Goal: Information Seeking & Learning: Learn about a topic

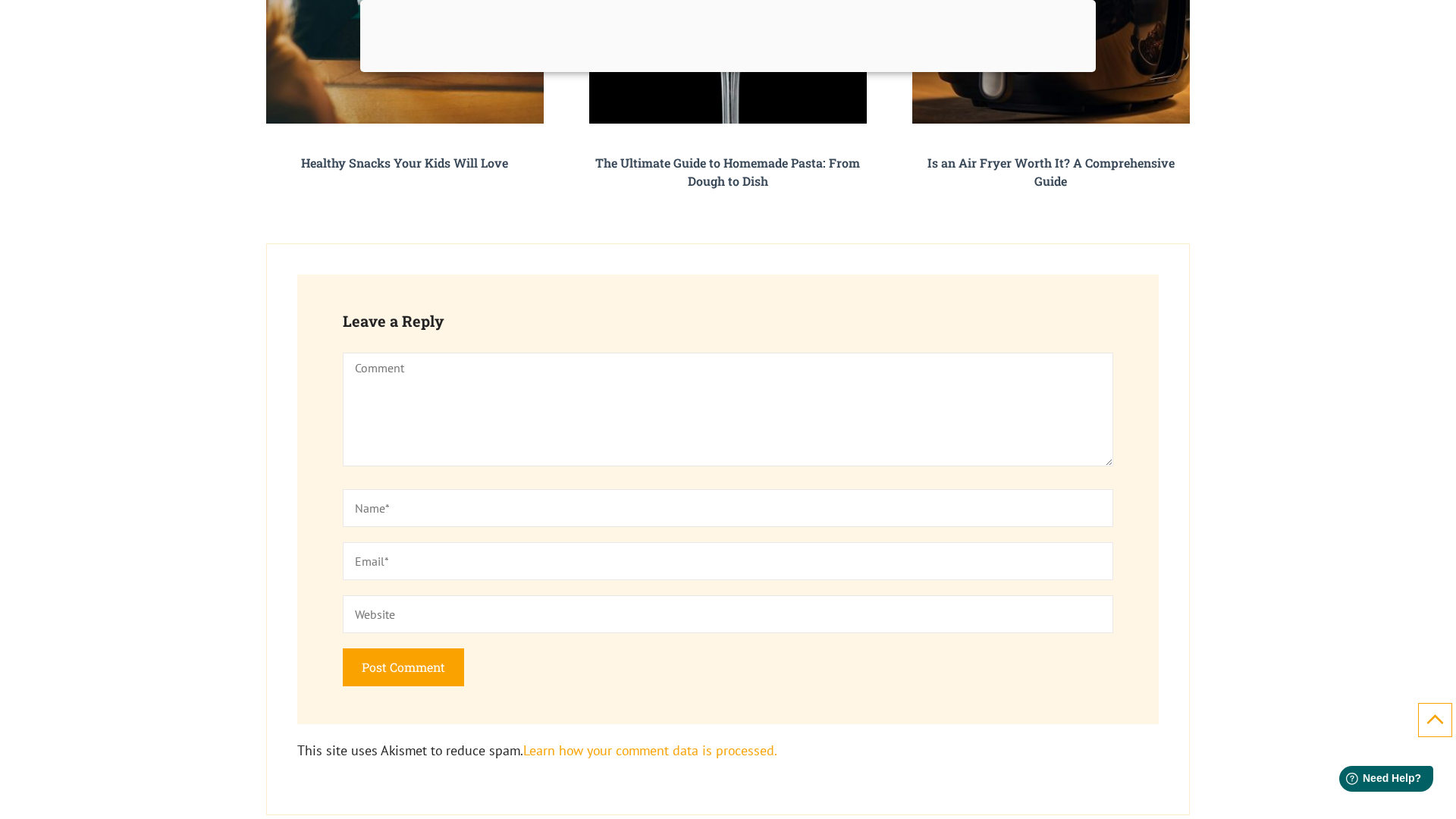
scroll to position [7161, 0]
